Goal: Check status: Check status

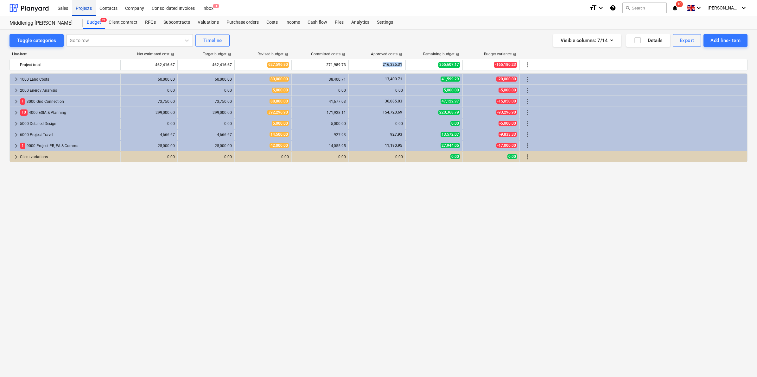
click at [87, 9] on div "Projects" at bounding box center [84, 8] width 24 height 16
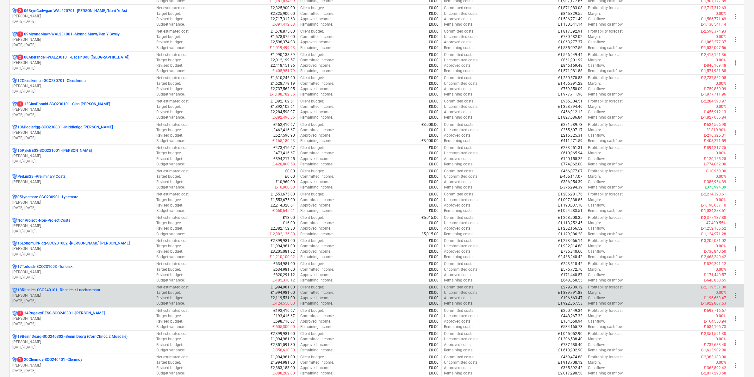
scroll to position [277, 0]
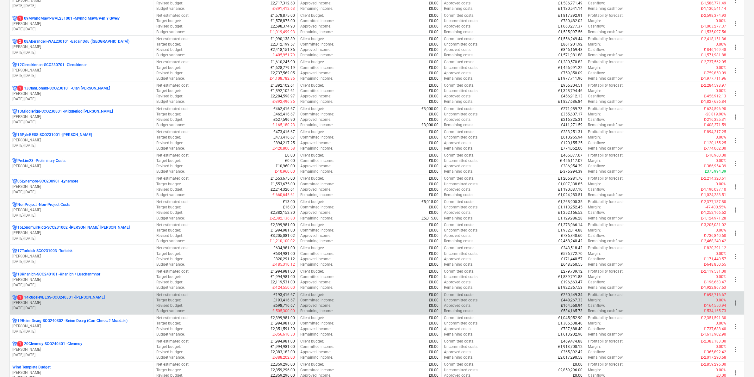
click at [37, 301] on p "1 14RugeleyBESS-SCO240301 - [PERSON_NAME]" at bounding box center [60, 297] width 87 height 5
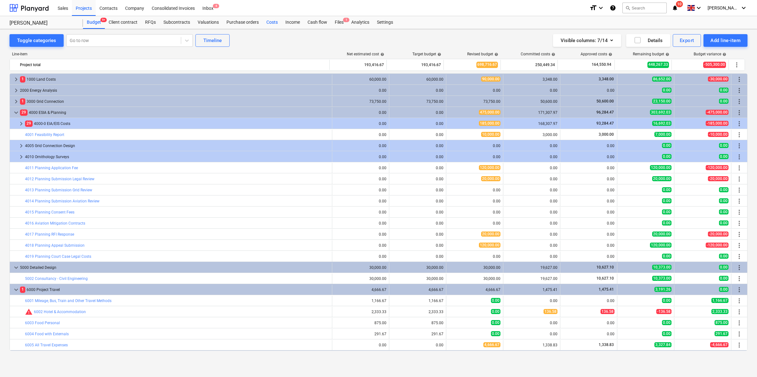
click at [274, 22] on div "Costs" at bounding box center [271, 22] width 19 height 13
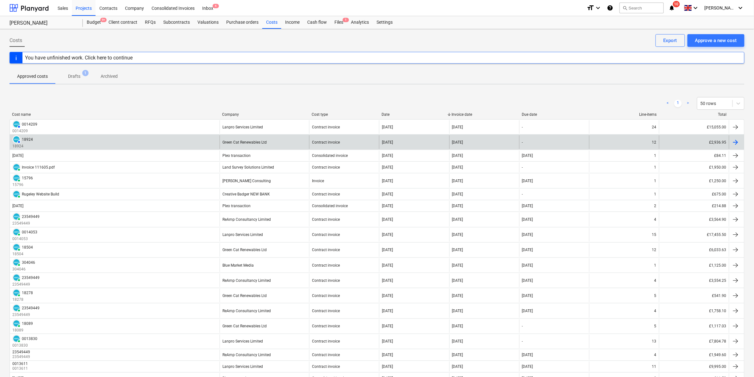
click at [38, 140] on div "AUTHORISED 18924 18924" at bounding box center [115, 143] width 210 height 14
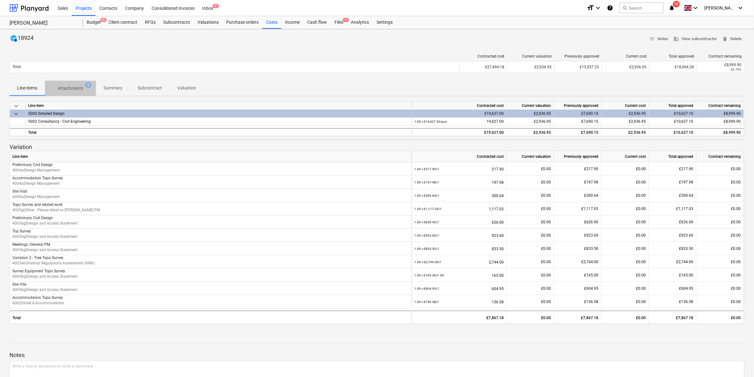
click at [79, 93] on span "Attachments 1" at bounding box center [70, 88] width 51 height 11
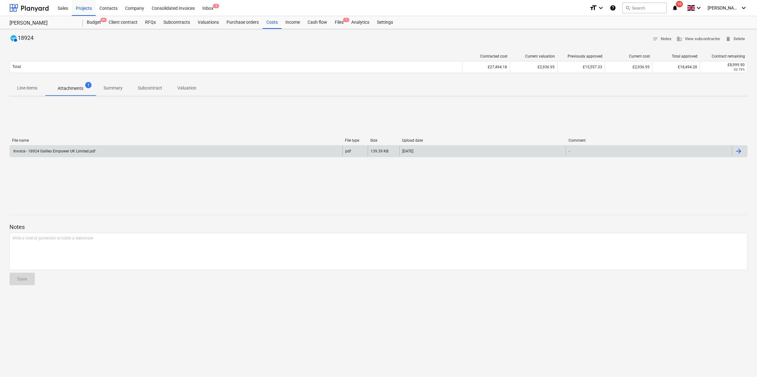
click at [97, 154] on div "Invoice - 18924 Galileo Empower UK Limited.pdf" at bounding box center [176, 151] width 332 height 10
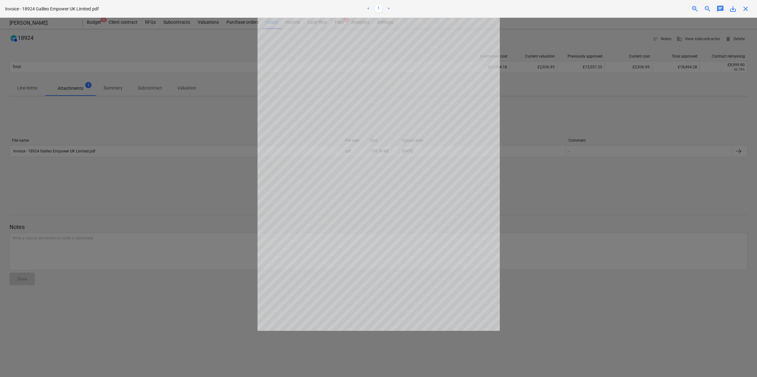
click at [175, 187] on div at bounding box center [378, 198] width 757 height 360
click at [746, 11] on span "close" at bounding box center [745, 9] width 8 height 8
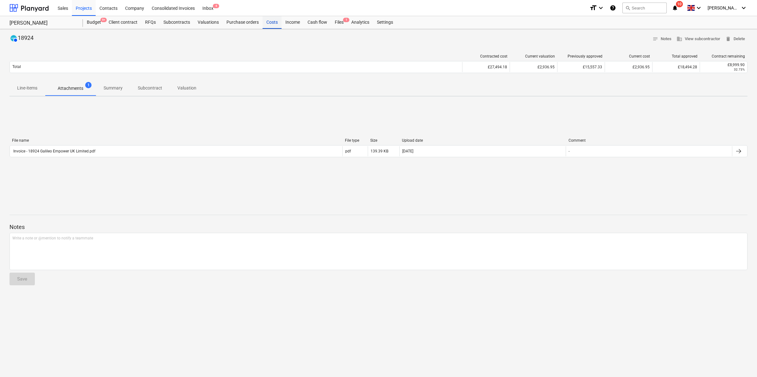
click at [274, 24] on div "Costs" at bounding box center [271, 22] width 19 height 13
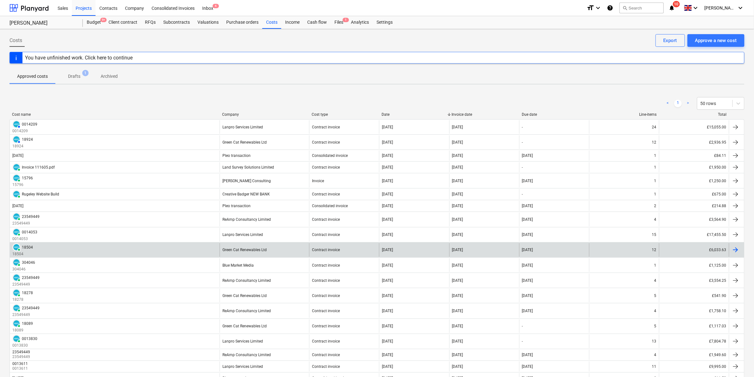
click at [113, 252] on div "PAID 18504 18504" at bounding box center [115, 250] width 210 height 14
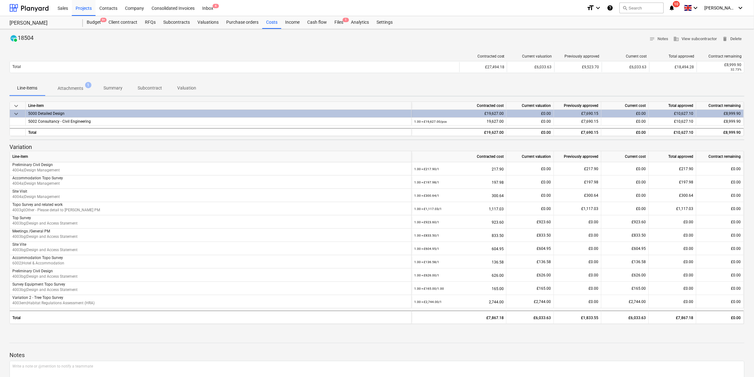
click at [80, 89] on p "Attachments" at bounding box center [71, 88] width 26 height 7
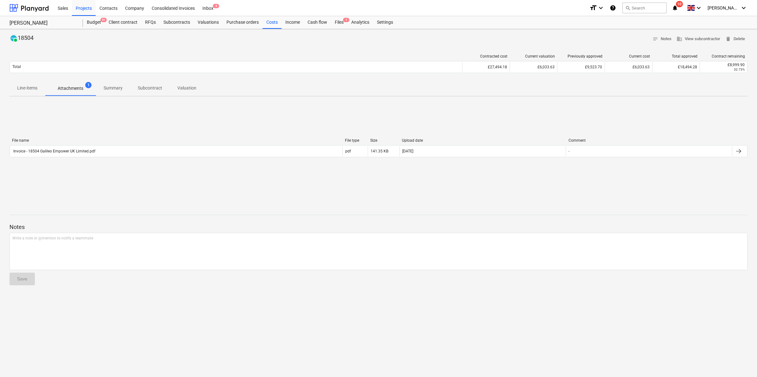
click at [189, 157] on div "File name File type Size Upload date Comment Invoice - 18504 Galileo Empower UK…" at bounding box center [378, 149] width 738 height 22
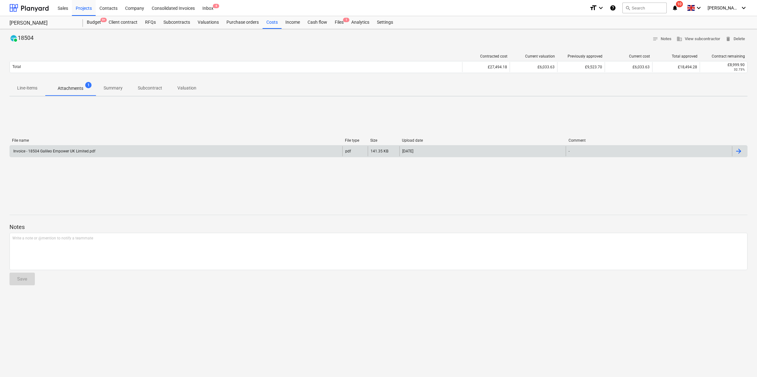
click at [189, 153] on div "Invoice - 18504 Galileo Empower UK Limited.pdf" at bounding box center [176, 151] width 332 height 10
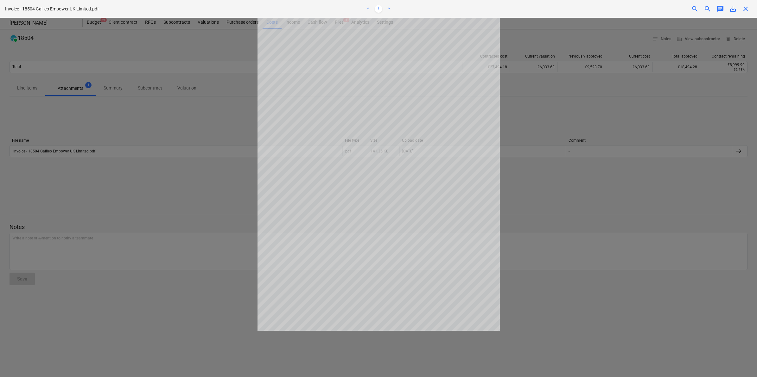
drag, startPoint x: 561, startPoint y: 87, endPoint x: 681, endPoint y: 18, distance: 139.0
click at [562, 87] on div at bounding box center [378, 198] width 757 height 360
